Goal: Navigation & Orientation: Find specific page/section

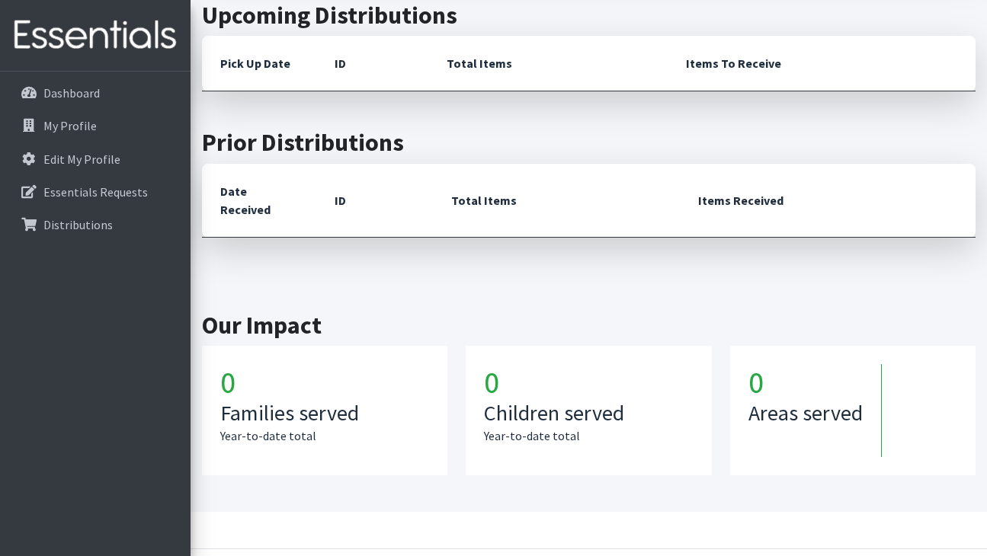
scroll to position [660, 0]
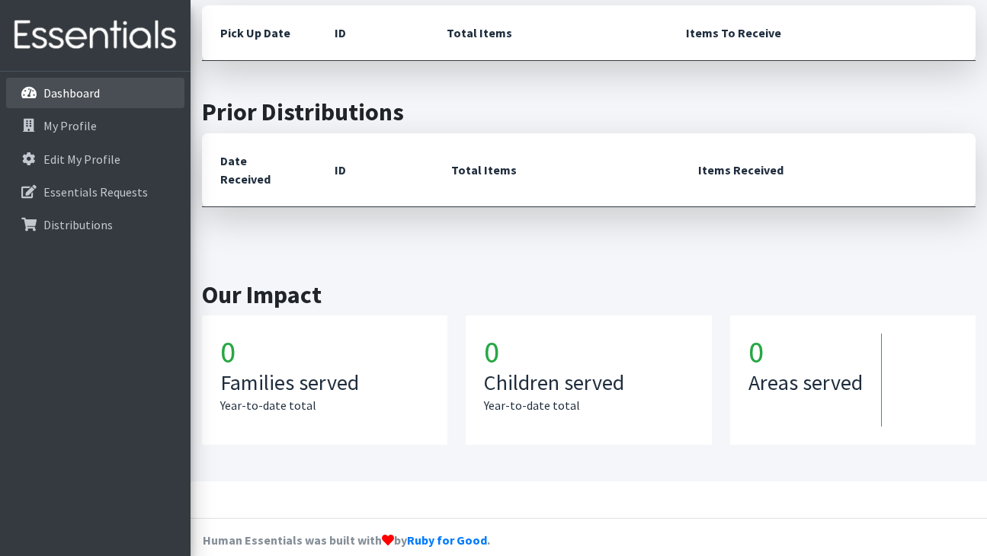
click at [94, 109] on li "Dashboard" at bounding box center [95, 94] width 178 height 33
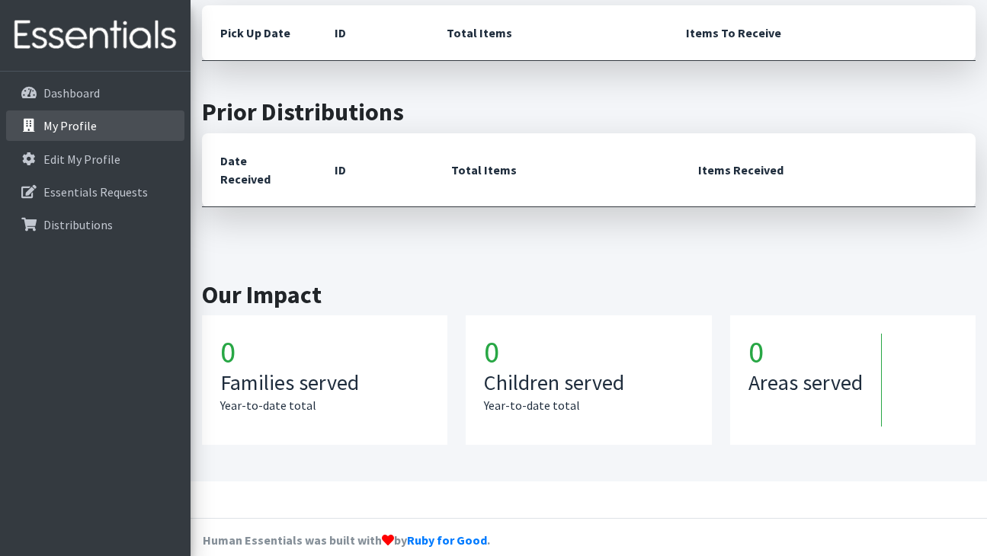
click at [93, 128] on p "My Profile" at bounding box center [69, 125] width 53 height 15
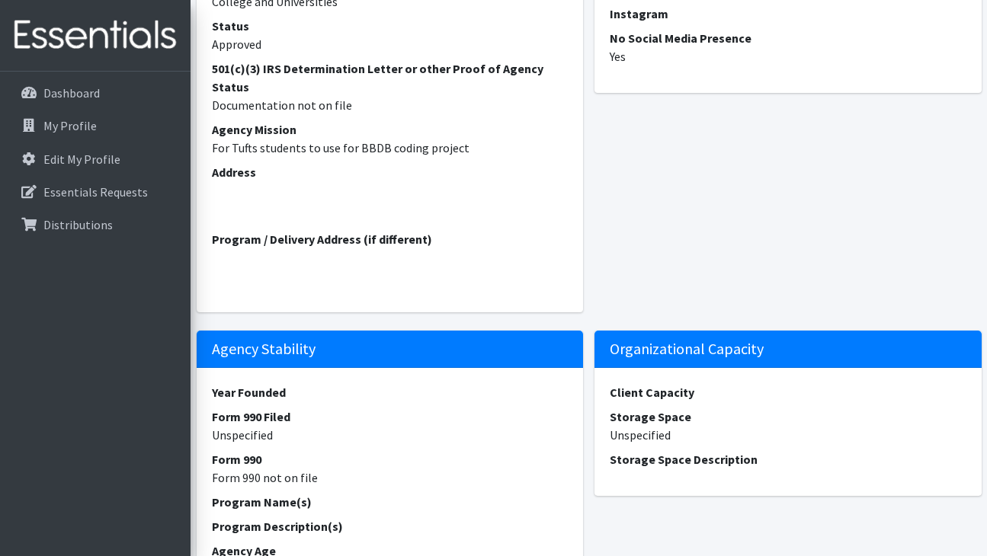
scroll to position [274, 0]
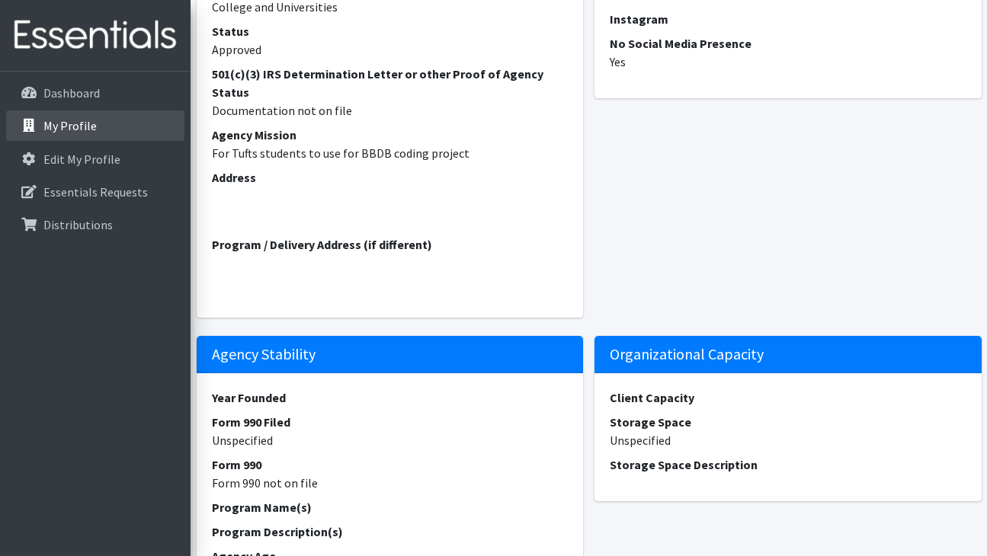
click at [98, 137] on link "My Profile" at bounding box center [95, 126] width 178 height 30
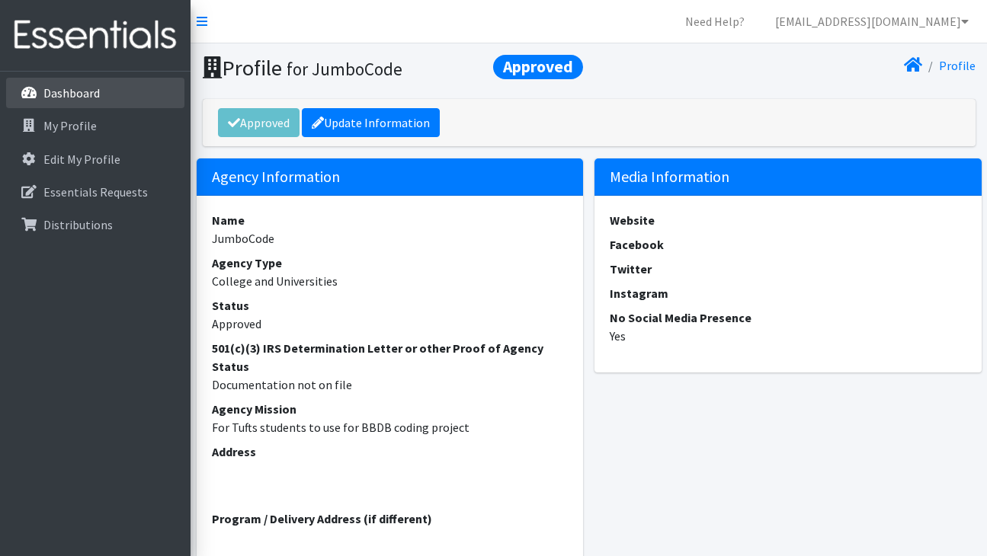
click at [104, 94] on link "Dashboard" at bounding box center [95, 93] width 178 height 30
